Goal: Entertainment & Leisure: Consume media (video, audio)

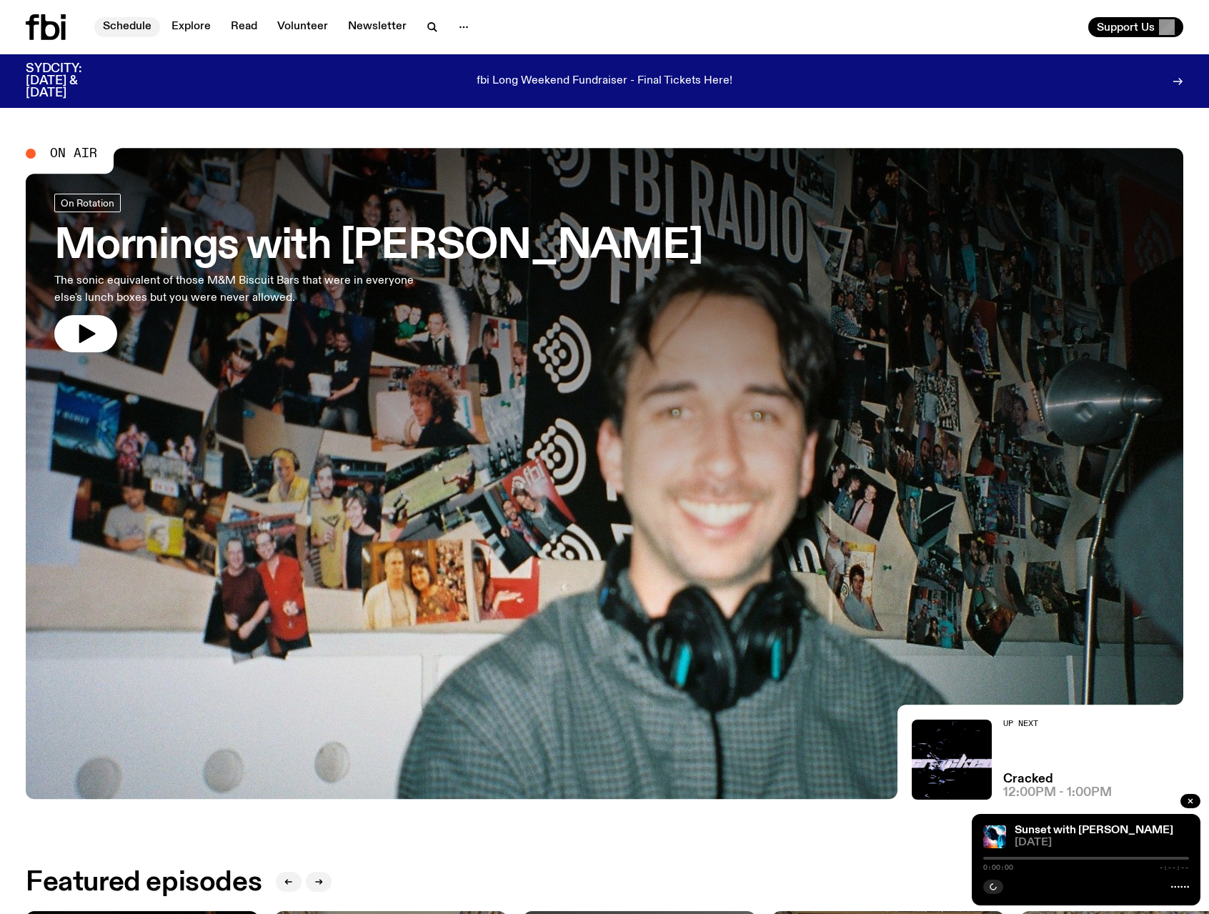
click at [126, 29] on link "Schedule" at bounding box center [127, 27] width 66 height 20
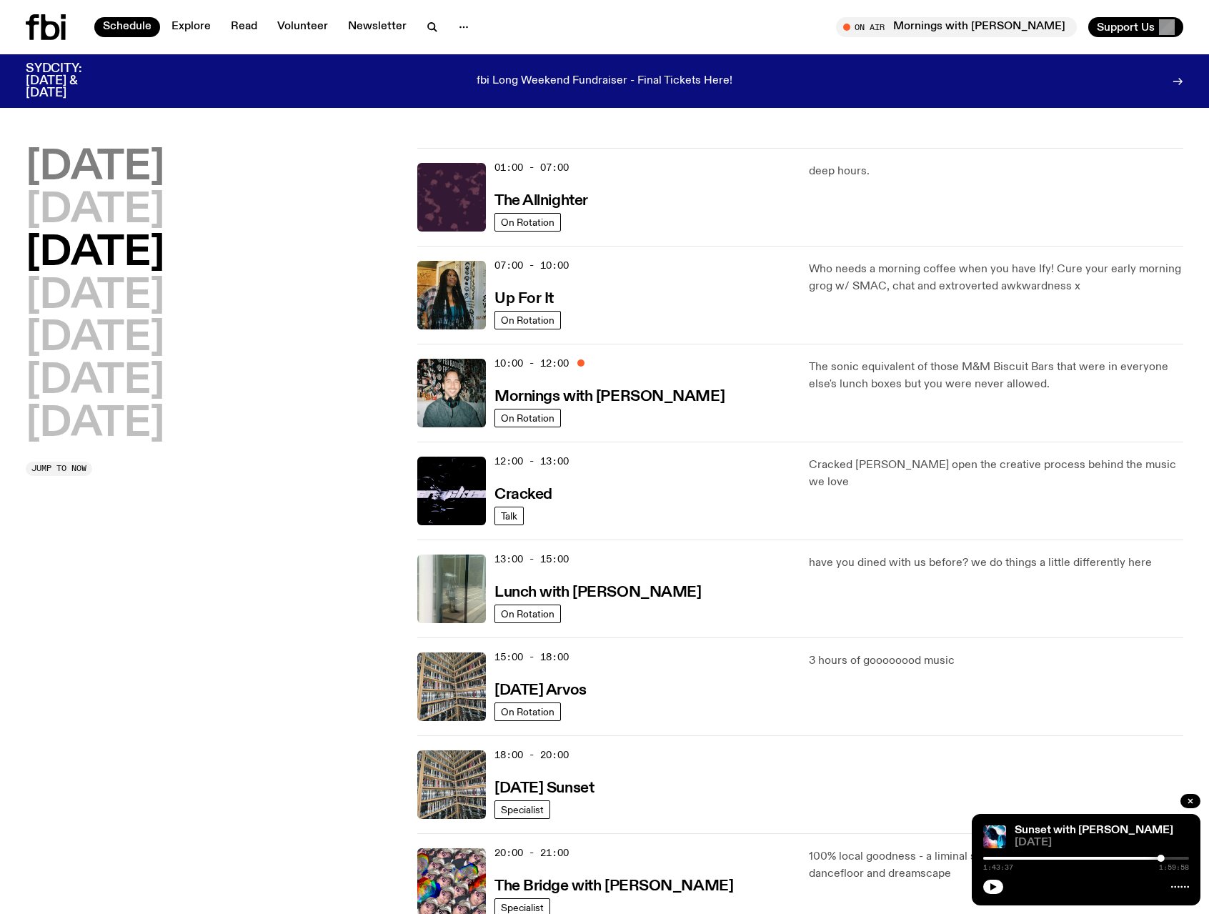
click at [84, 159] on h2 "[DATE]" at bounding box center [95, 168] width 139 height 40
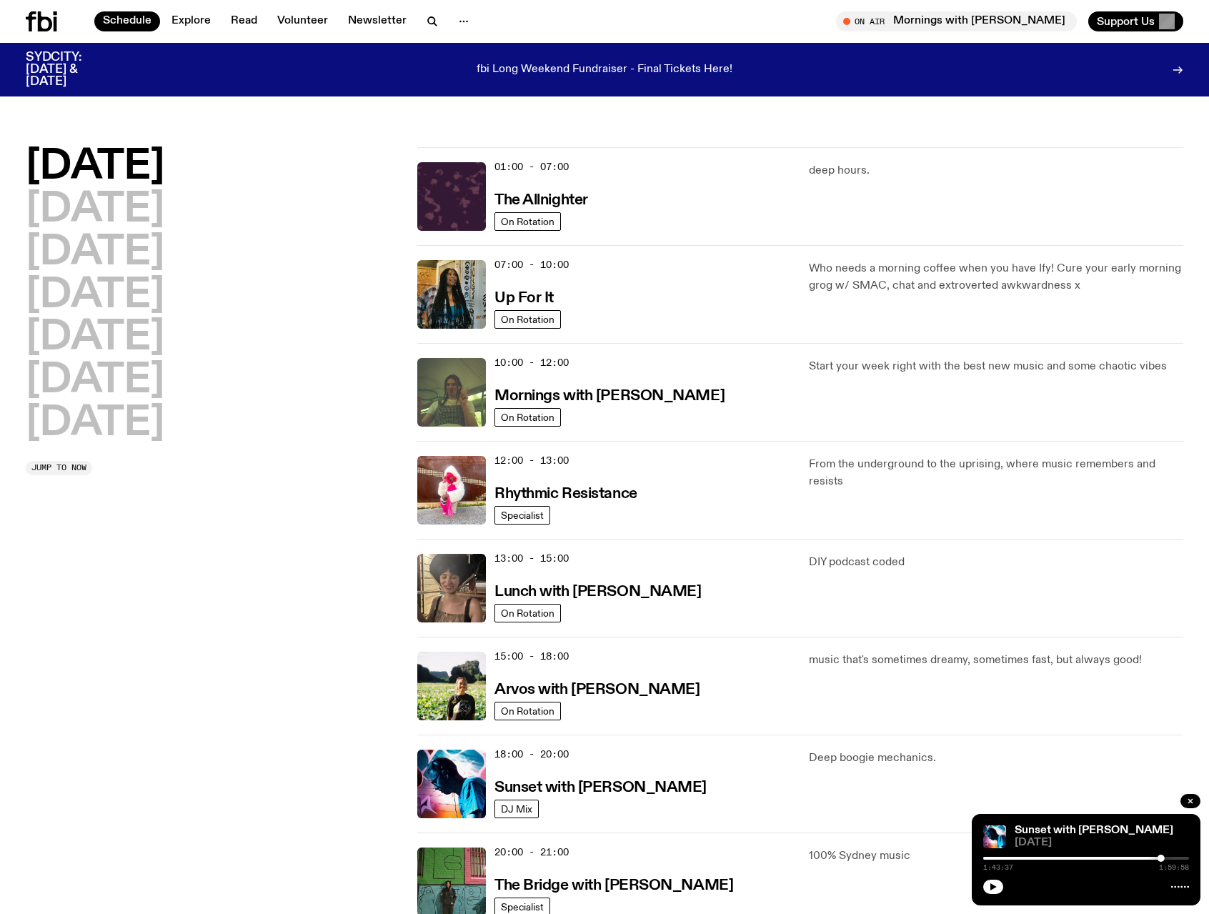
scroll to position [40, 0]
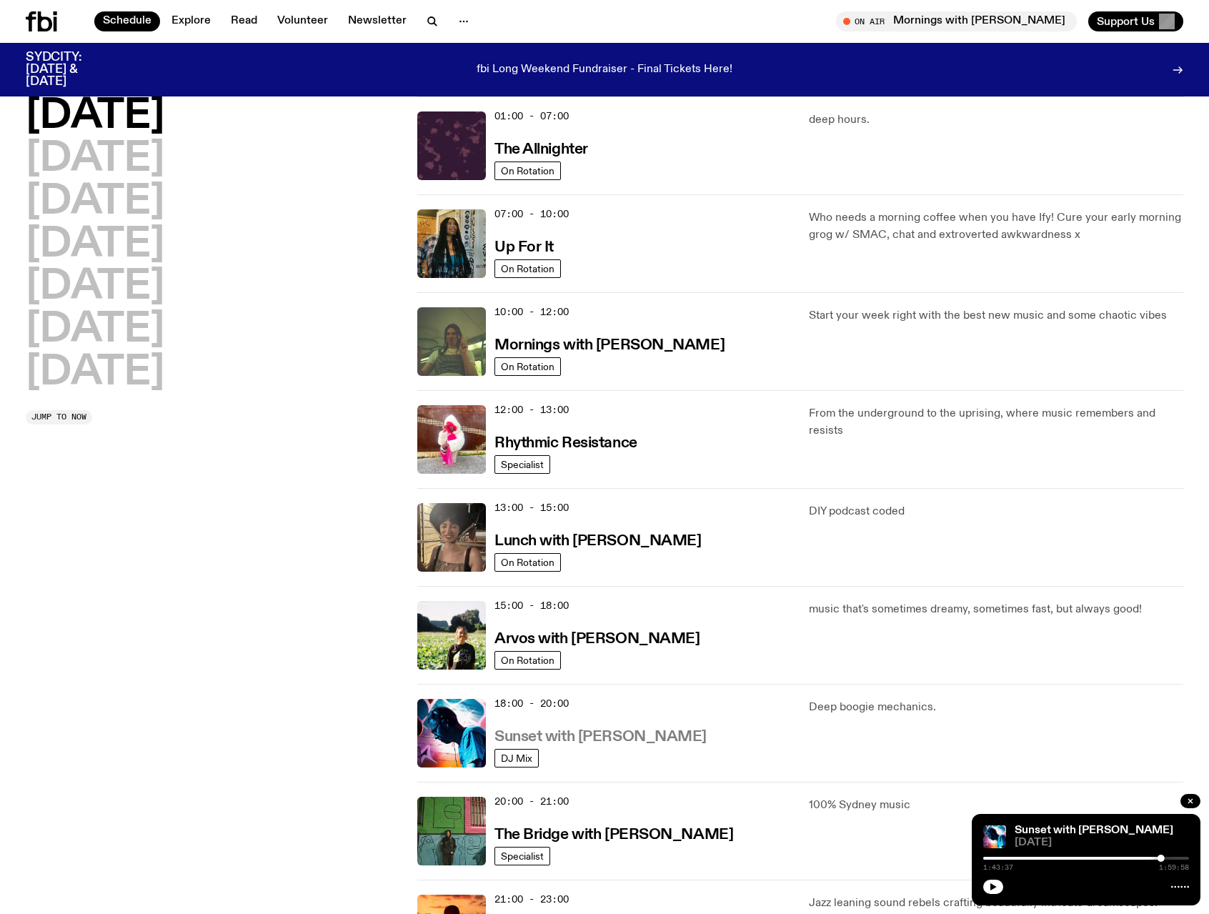
click at [596, 737] on h3 "Sunset with [PERSON_NAME]" at bounding box center [601, 737] width 212 height 15
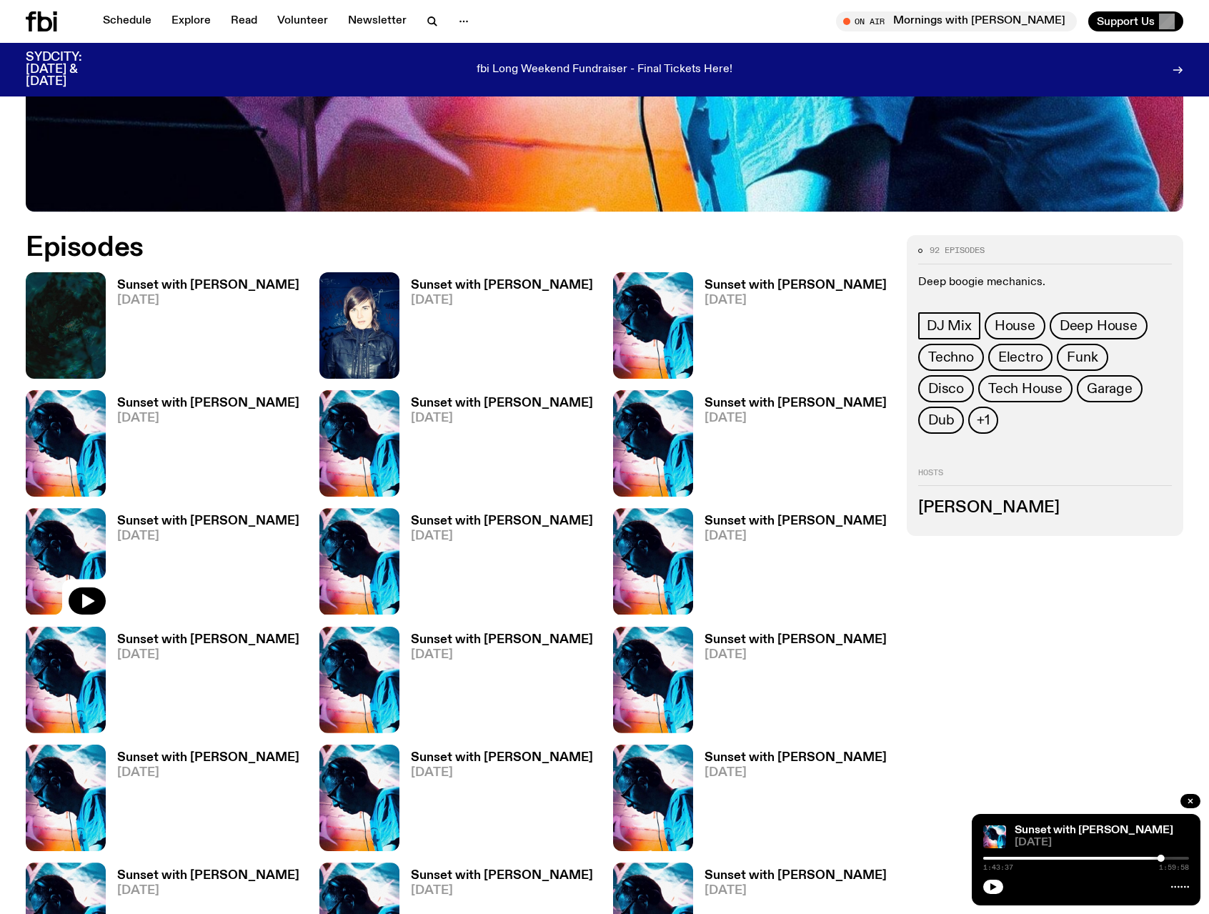
scroll to position [776, 0]
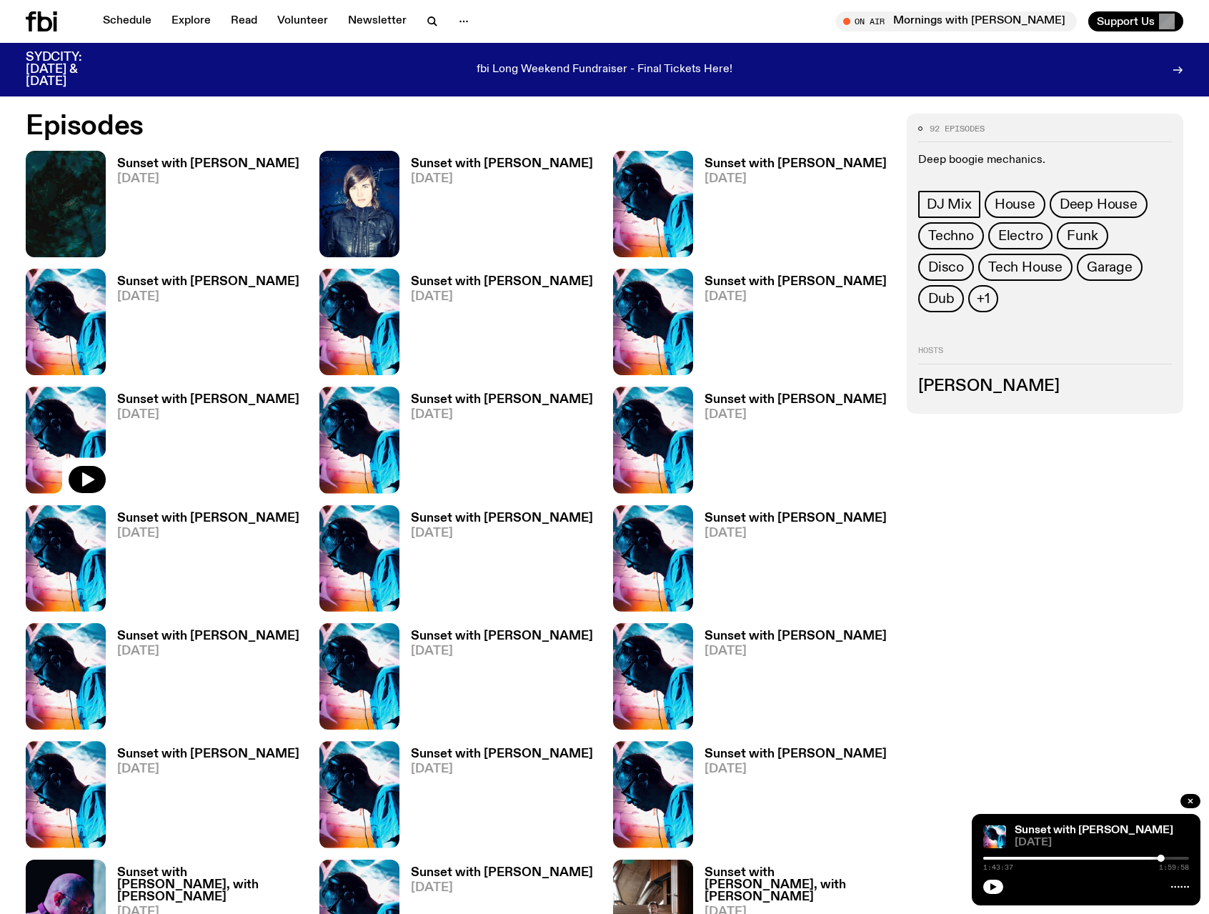
click at [442, 397] on h3 "Sunset with [PERSON_NAME]" at bounding box center [502, 400] width 182 height 12
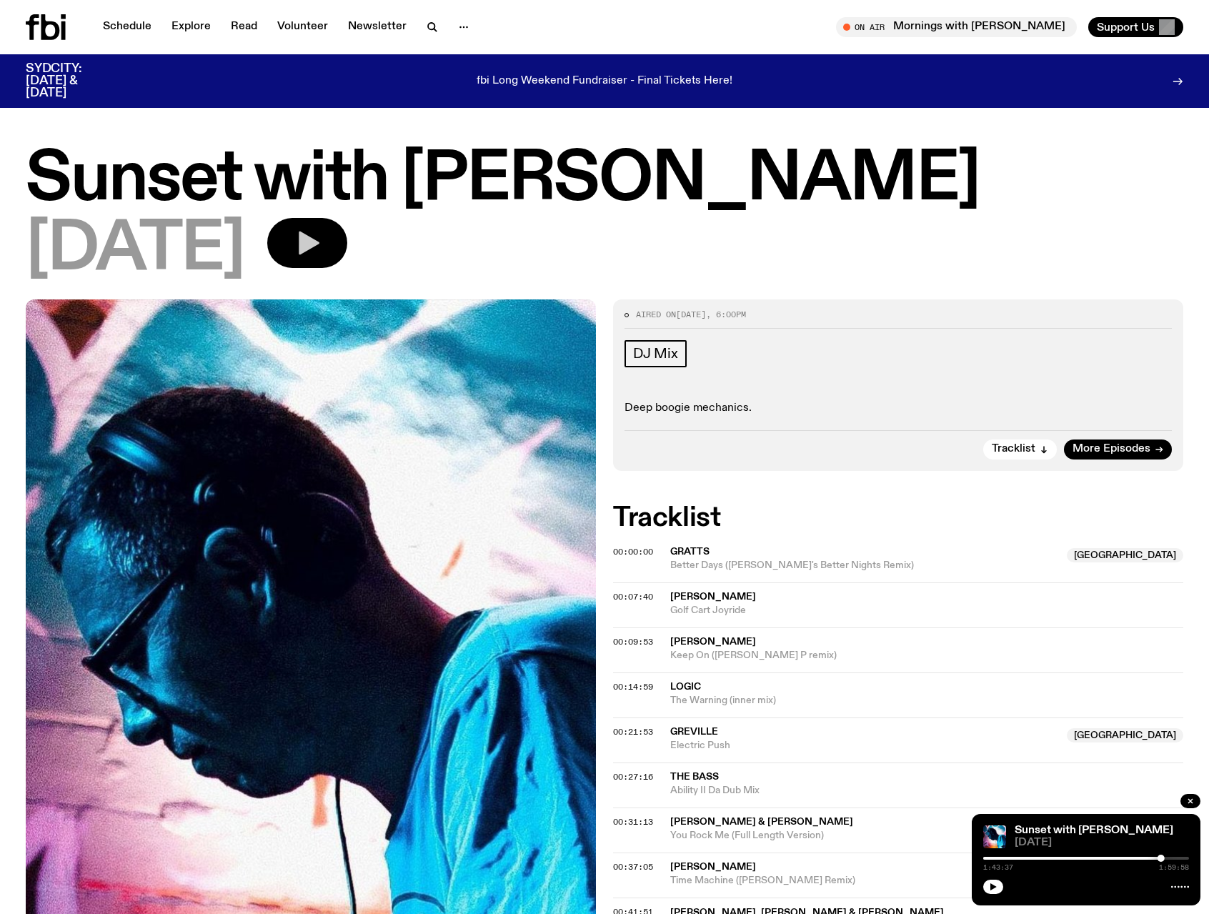
click at [331, 227] on button "button" at bounding box center [307, 243] width 80 height 50
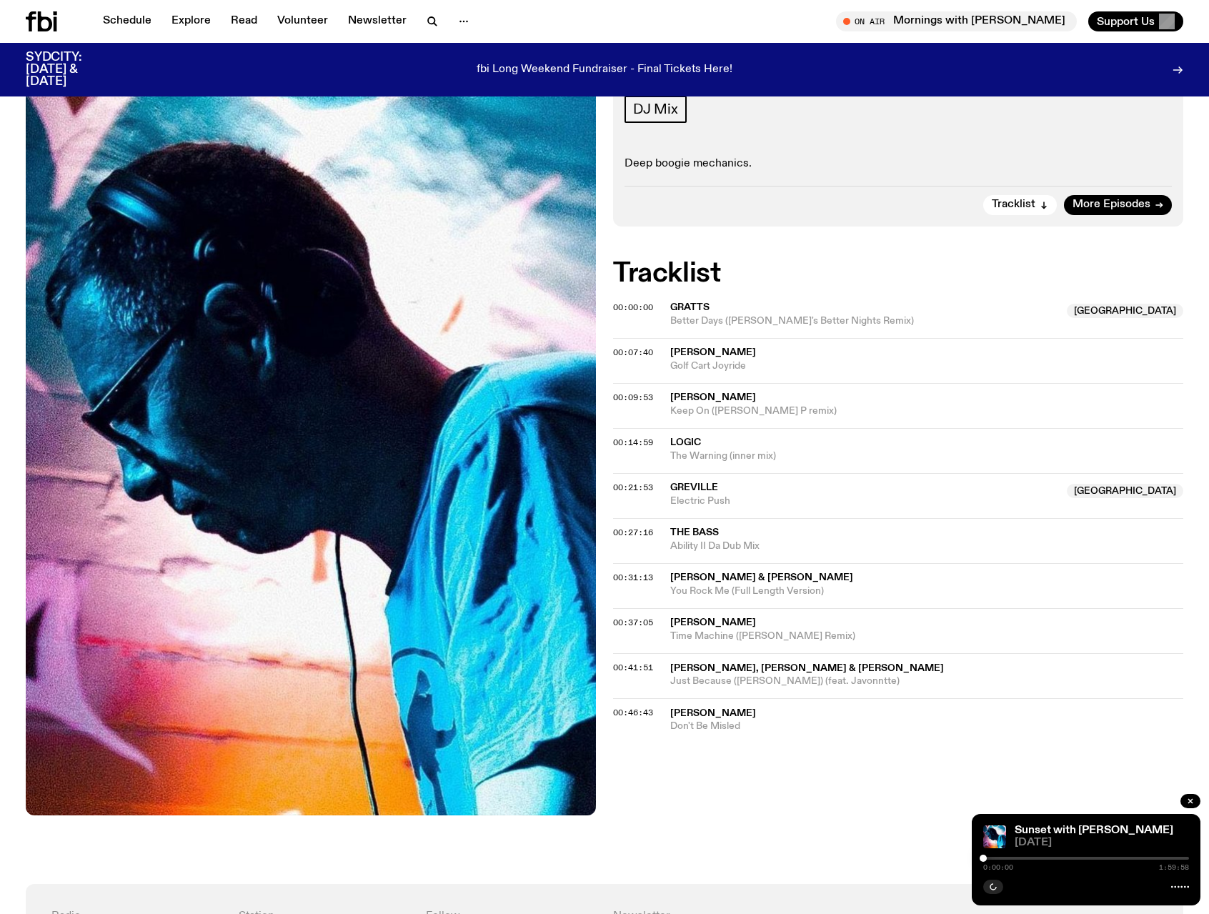
scroll to position [249, 0]
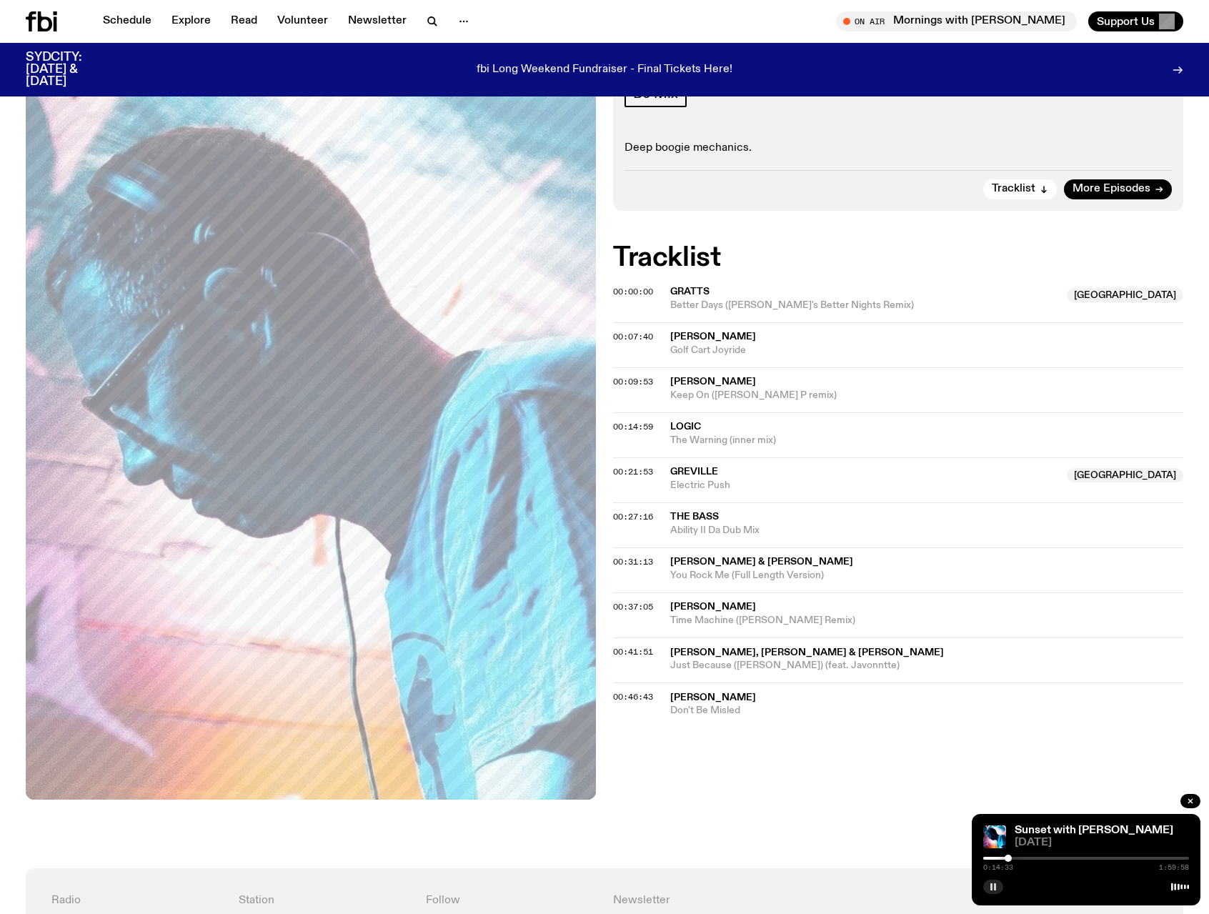
click at [994, 889] on icon "button" at bounding box center [993, 887] width 9 height 9
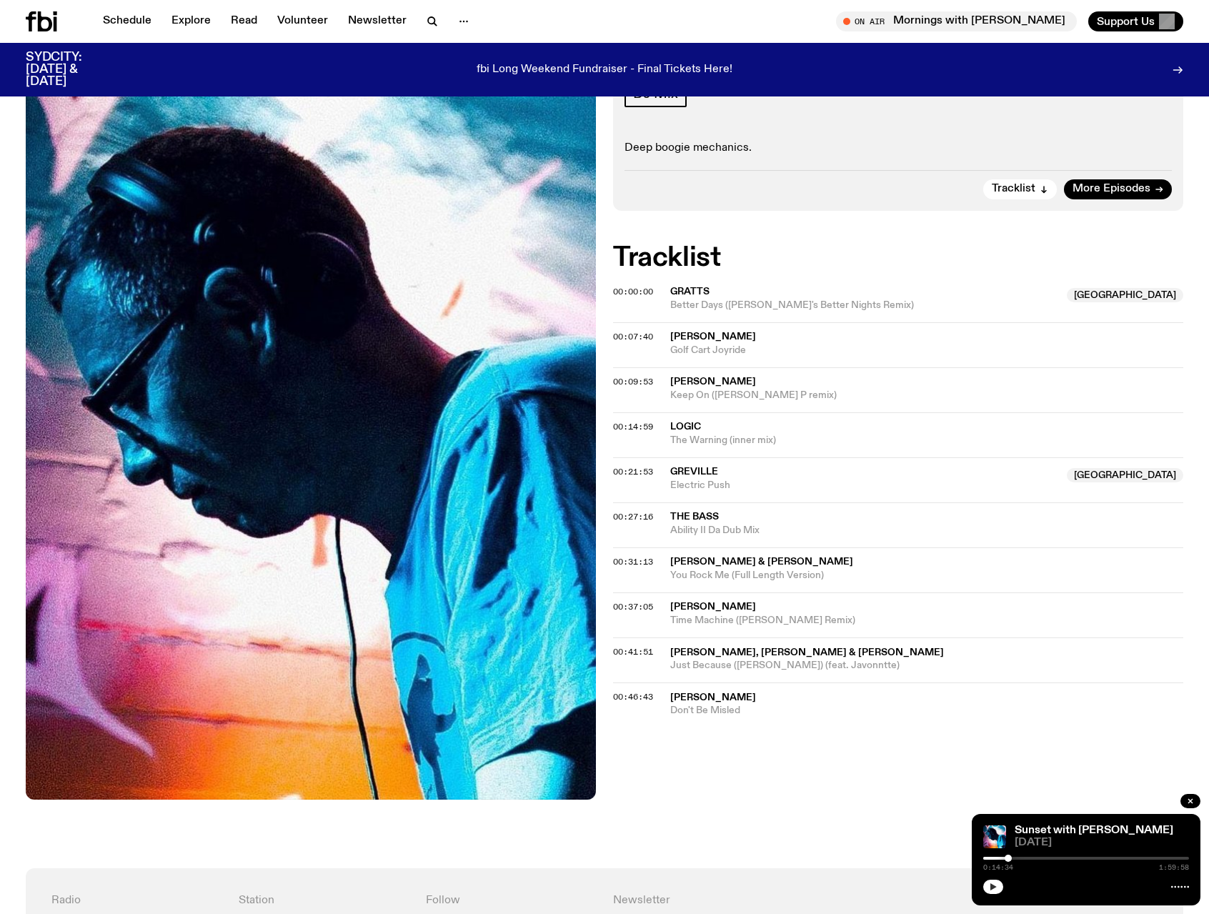
click at [985, 856] on div "0:14:34 1:59:58" at bounding box center [1087, 862] width 206 height 17
drag, startPoint x: 1008, startPoint y: 857, endPoint x: 979, endPoint y: 863, distance: 29.3
click at [979, 863] on div "Sunset with [PERSON_NAME] [DATE] 0:00:00 1:59:58" at bounding box center [1086, 859] width 229 height 91
click at [992, 881] on button "button" at bounding box center [994, 887] width 20 height 14
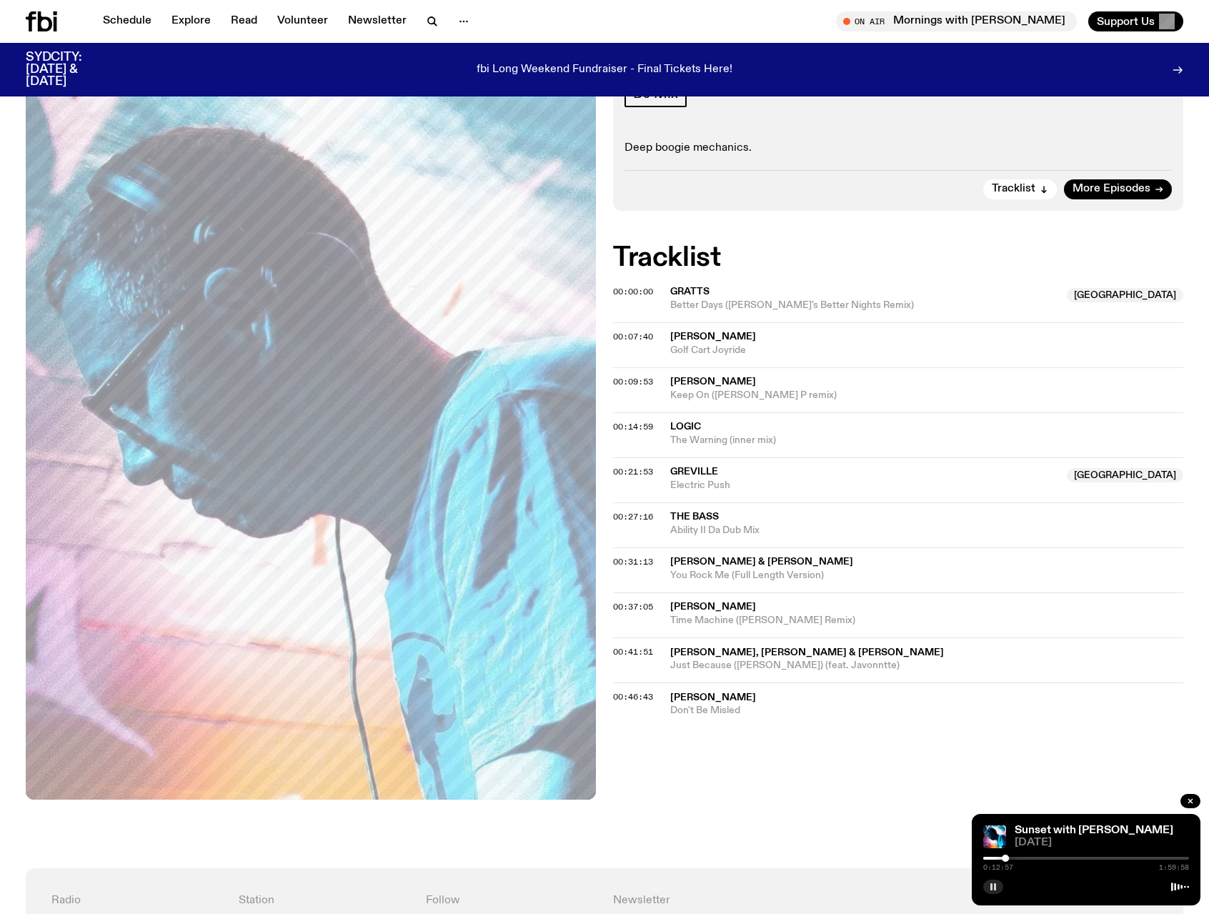
click at [994, 883] on icon "button" at bounding box center [993, 887] width 9 height 9
